Goal: Find specific page/section: Find specific page/section

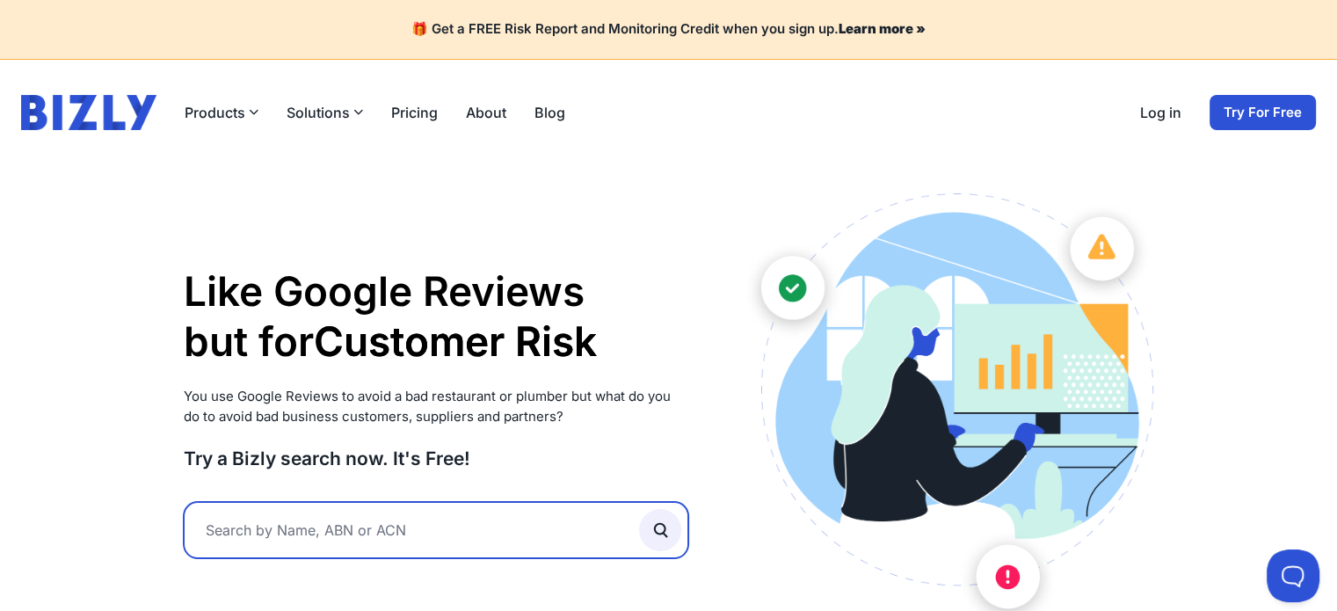
click at [316, 528] on input "text" at bounding box center [437, 530] width 506 height 56
paste input "Mass Fabrications Pty Ltd"
type input "Mass Fabrications Pty Ltd"
click at [639, 509] on button "submit" at bounding box center [660, 530] width 42 height 42
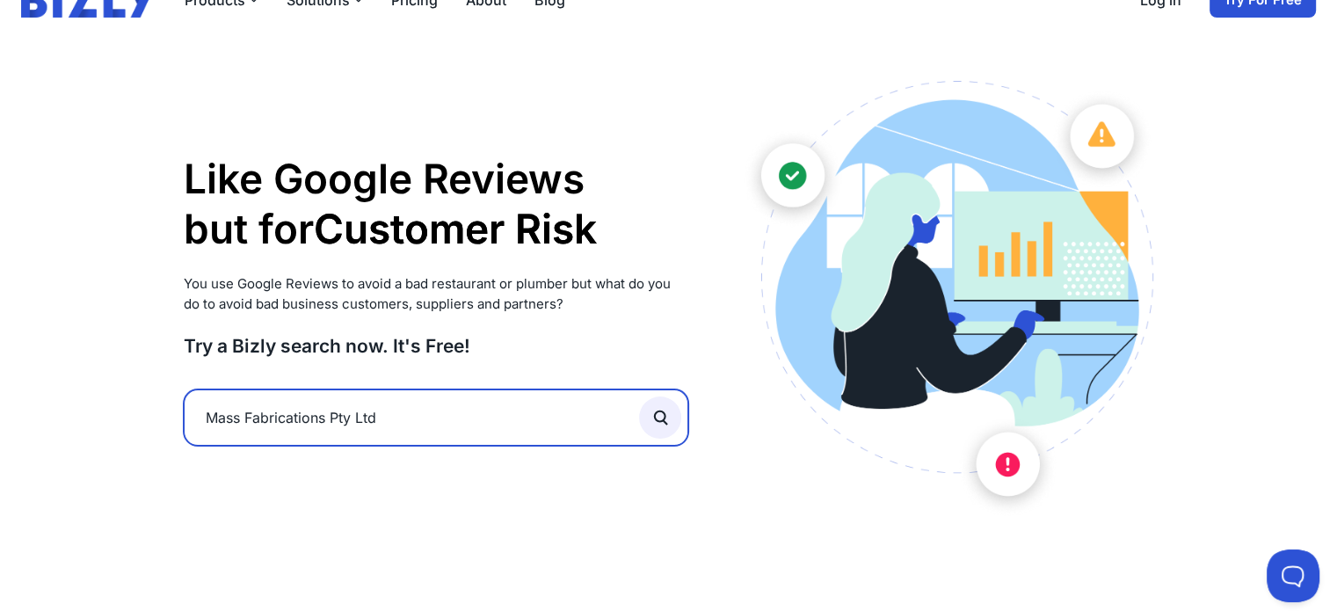
scroll to position [146, 0]
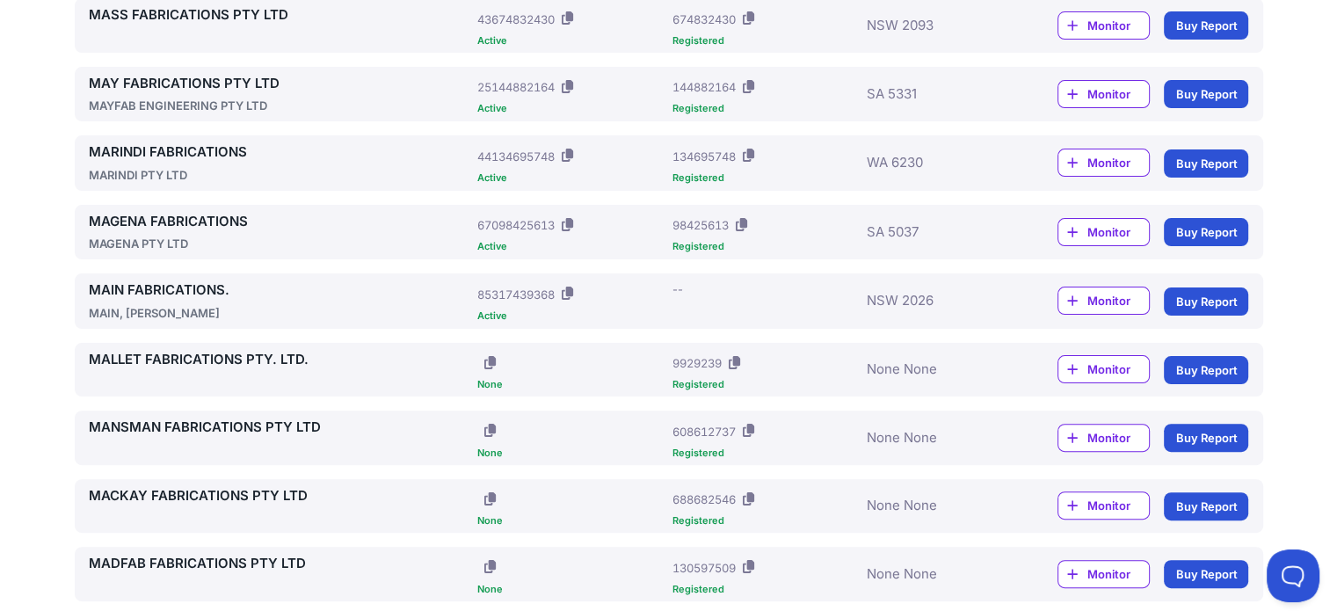
scroll to position [293, 0]
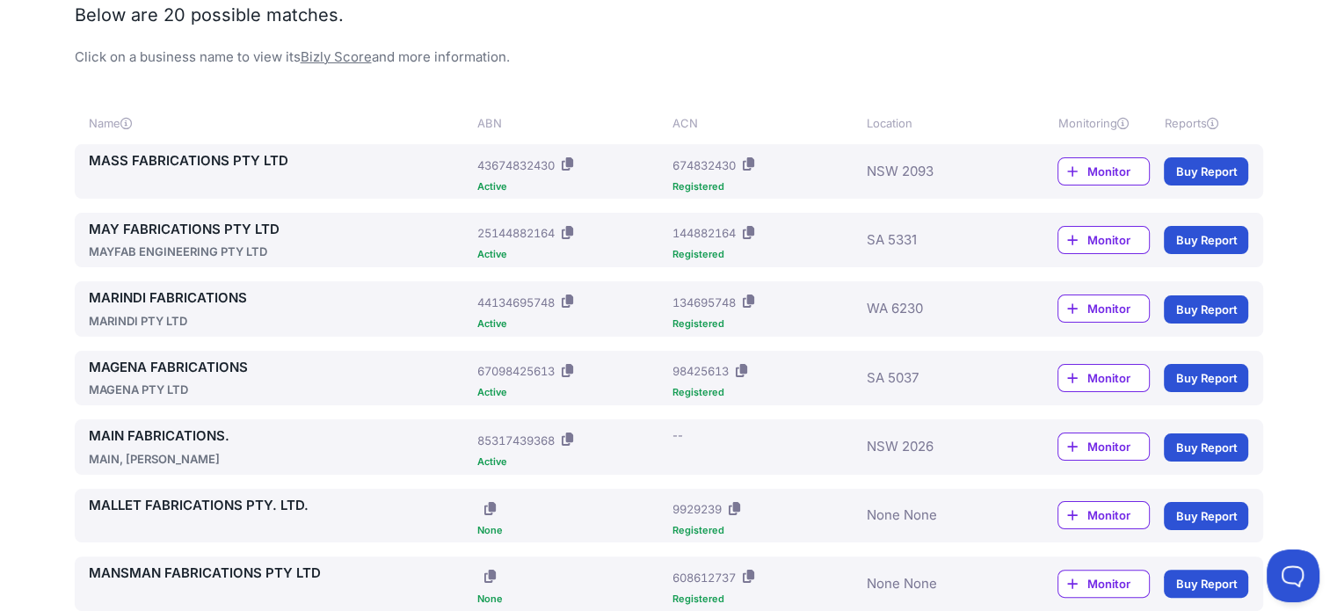
click at [232, 158] on link "MASS FABRICATIONS PTY LTD" at bounding box center [280, 161] width 382 height 20
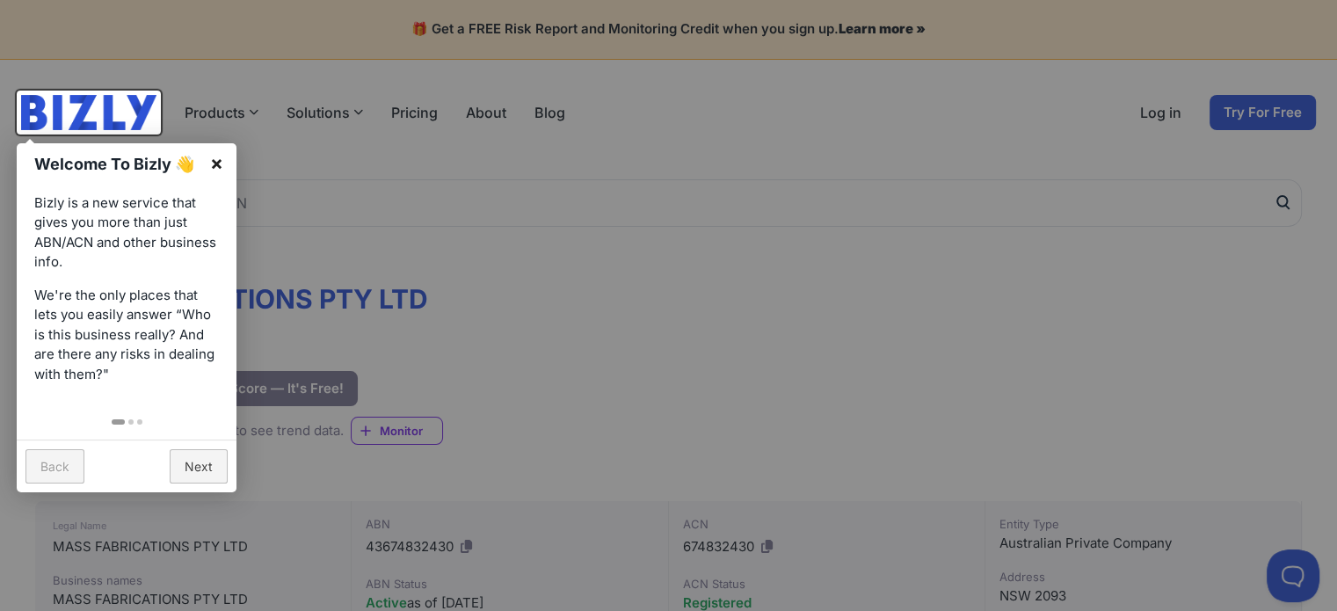
click at [222, 163] on link "×" at bounding box center [217, 163] width 40 height 40
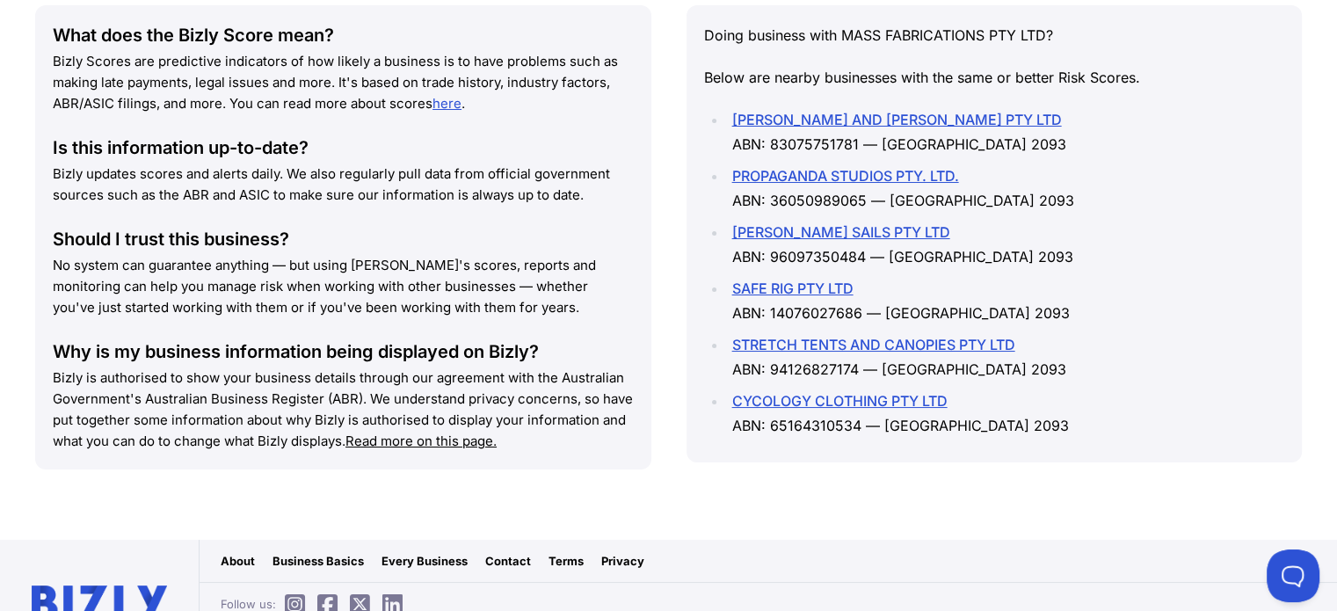
scroll to position [2543, 0]
